Goal: Task Accomplishment & Management: Manage account settings

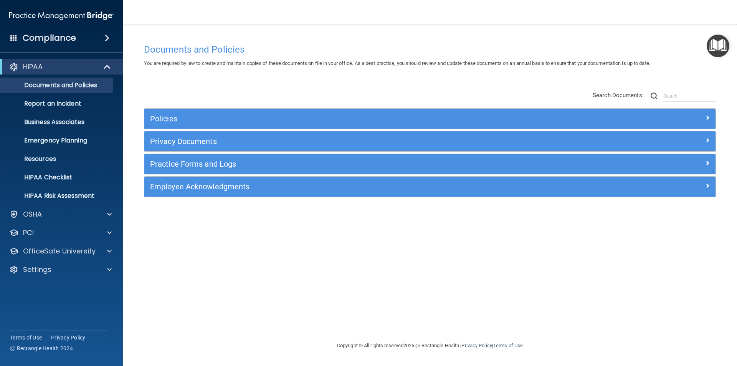
click at [96, 38] on div "Compliance" at bounding box center [61, 38] width 123 height 17
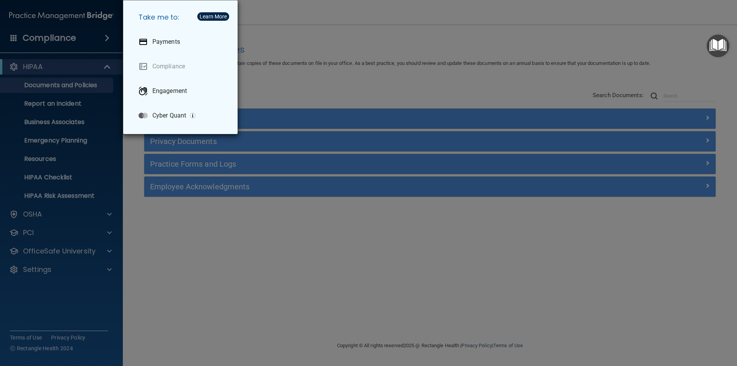
click at [48, 266] on div "Take me to: Payments Compliance Engagement Cyber Quant" at bounding box center [368, 183] width 737 height 366
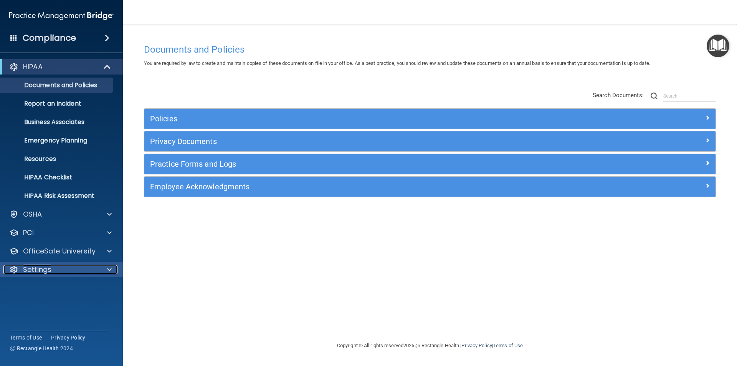
click at [45, 270] on p "Settings" at bounding box center [37, 269] width 28 height 9
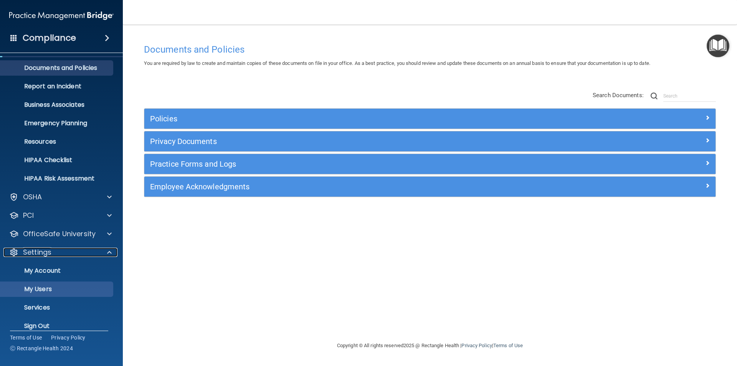
scroll to position [26, 0]
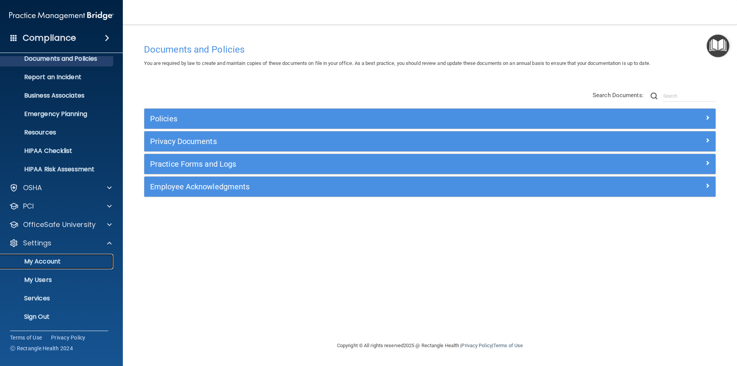
click at [58, 260] on p "My Account" at bounding box center [57, 262] width 105 height 8
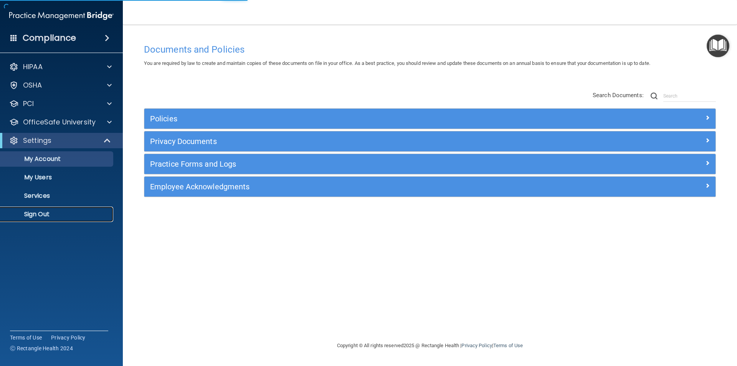
click at [45, 212] on p "Sign Out" at bounding box center [57, 214] width 105 height 8
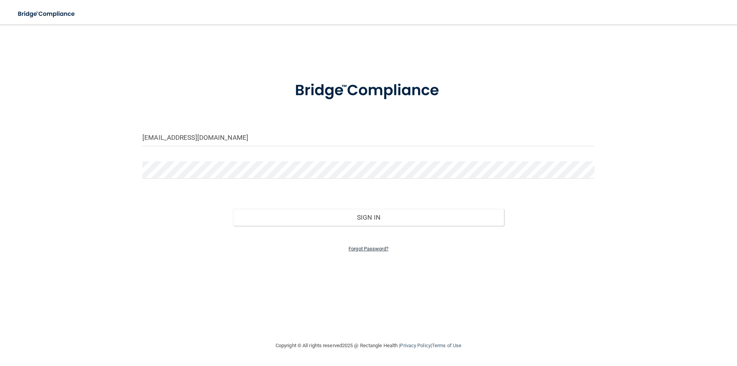
click at [366, 249] on link "Forgot Password?" at bounding box center [369, 249] width 40 height 6
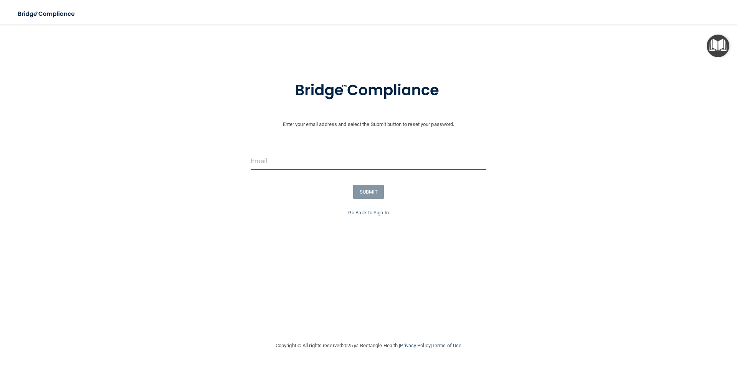
click at [337, 157] on input "email" at bounding box center [368, 160] width 235 height 17
click at [559, 267] on div "Enter your email address and select the Submit button to reset your password. S…" at bounding box center [368, 182] width 707 height 301
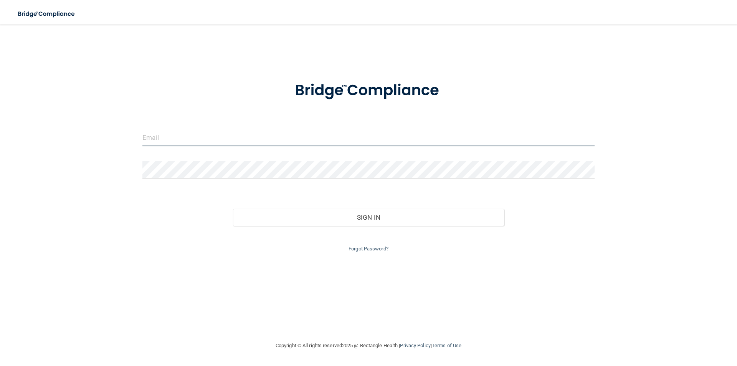
type input "[EMAIL_ADDRESS][DOMAIN_NAME]"
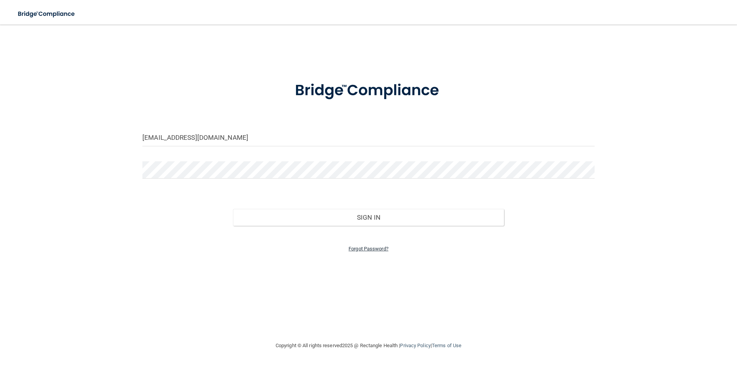
click at [376, 247] on link "Forgot Password?" at bounding box center [369, 249] width 40 height 6
